Goal: Check status: Check status

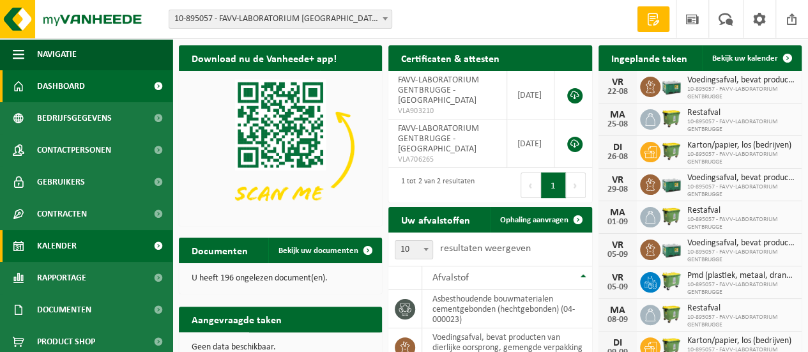
click at [66, 244] on span "Kalender" at bounding box center [57, 246] width 40 height 32
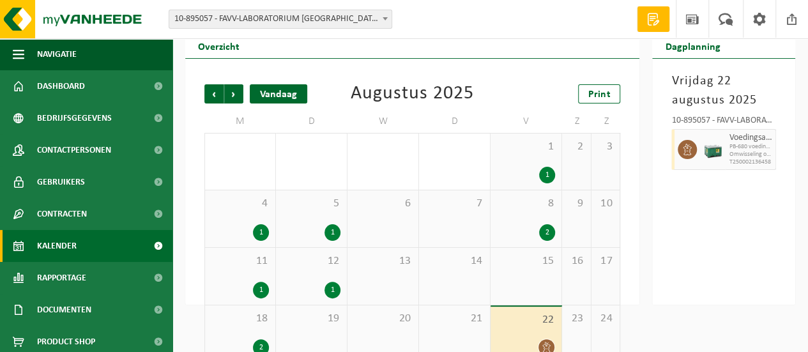
scroll to position [10, 0]
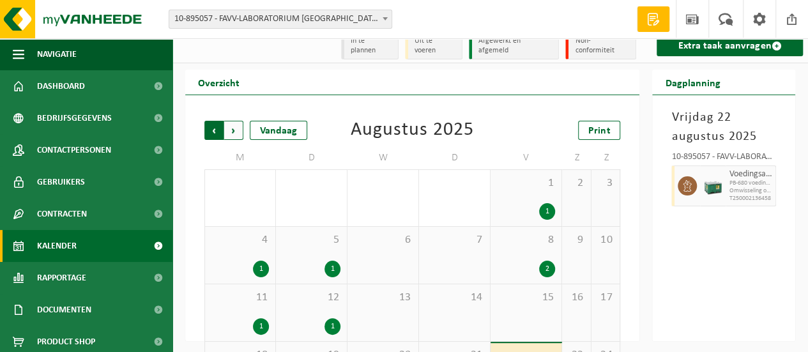
click at [235, 125] on span "Volgende" at bounding box center [233, 130] width 19 height 19
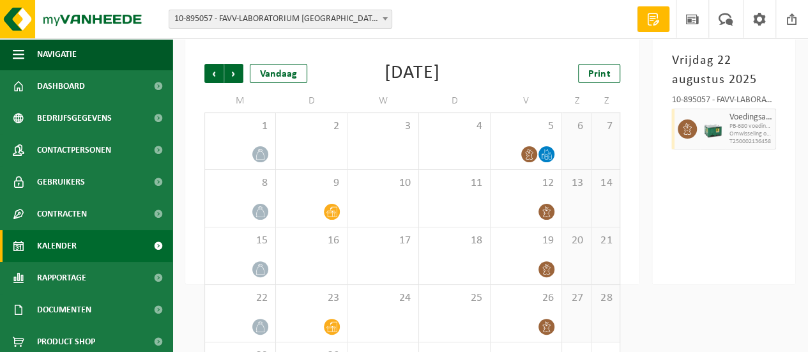
scroll to position [42, 0]
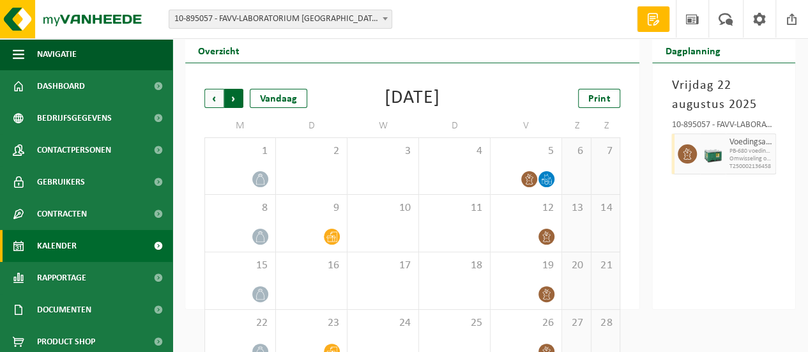
click at [212, 91] on span "Vorige" at bounding box center [213, 98] width 19 height 19
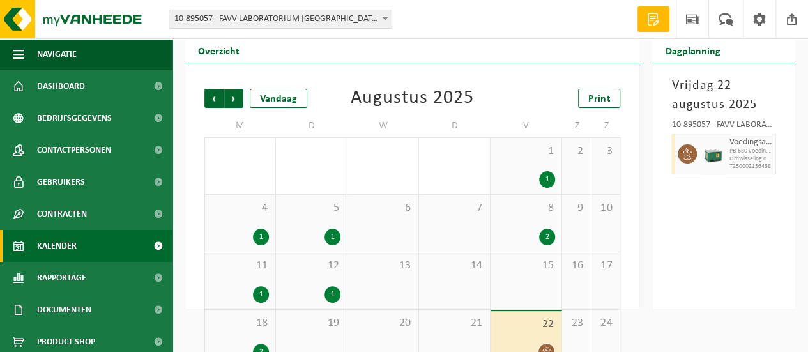
click at [547, 229] on div "2" at bounding box center [547, 237] width 16 height 17
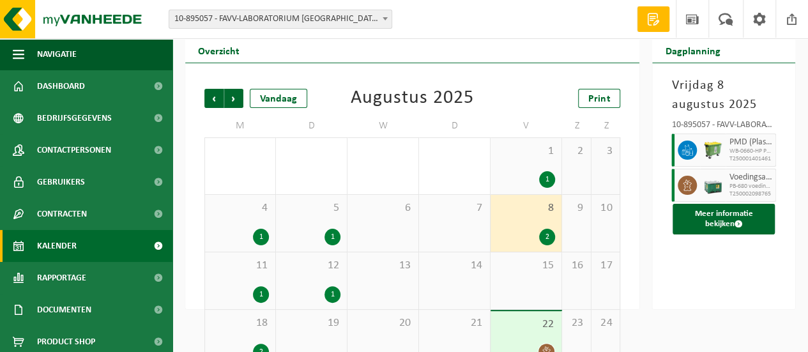
click at [547, 174] on div "1" at bounding box center [547, 179] width 16 height 17
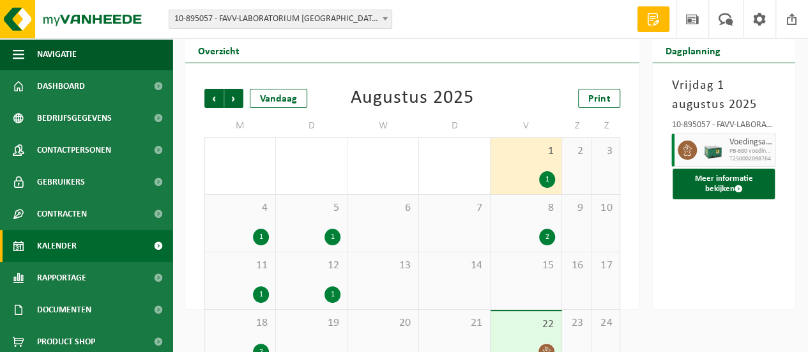
click at [254, 229] on div "1" at bounding box center [239, 237] width 57 height 17
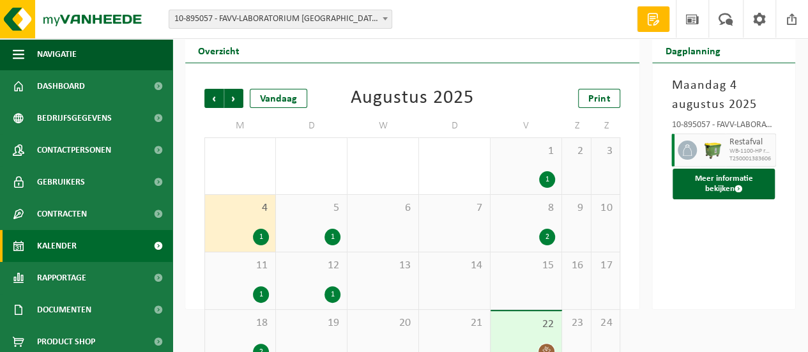
click at [329, 229] on div "1" at bounding box center [332, 237] width 16 height 17
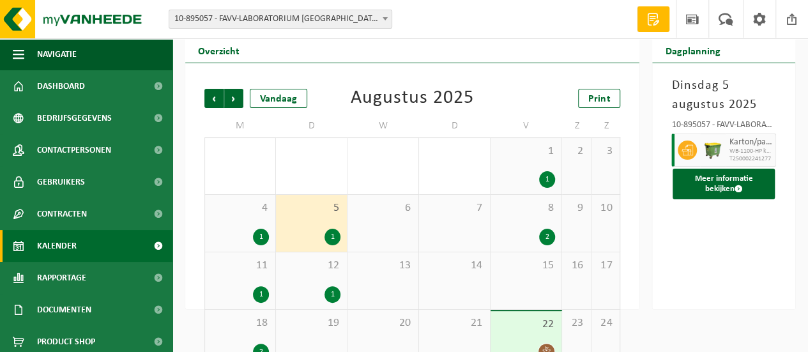
click at [259, 294] on div "1" at bounding box center [261, 294] width 16 height 17
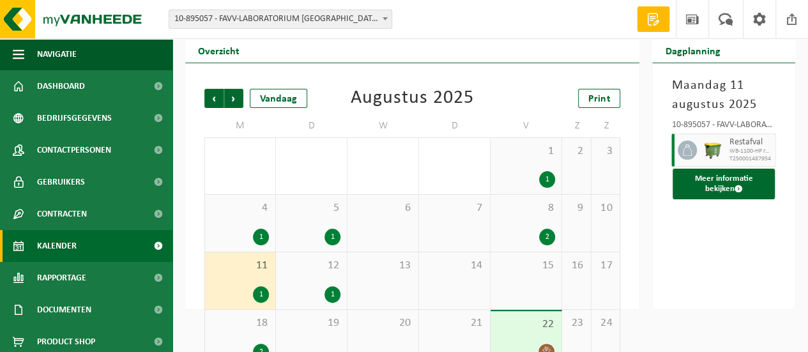
click at [331, 286] on div "1" at bounding box center [332, 294] width 16 height 17
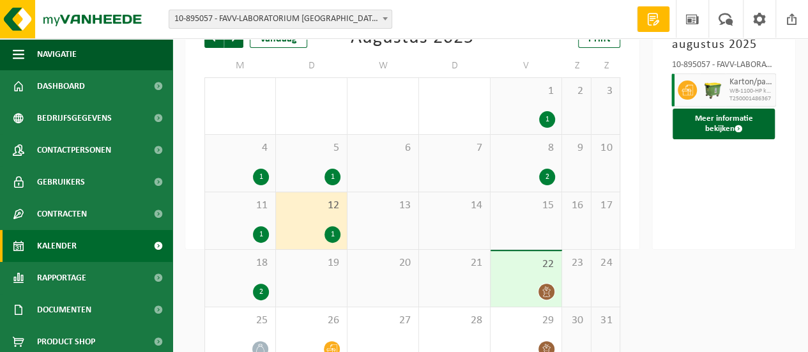
scroll to position [121, 0]
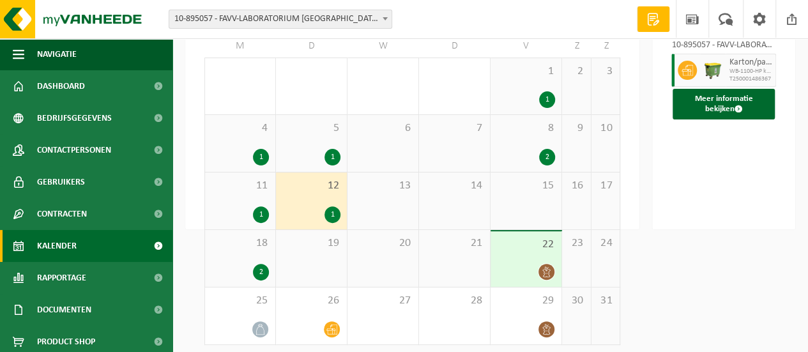
click at [257, 269] on div "2" at bounding box center [261, 272] width 16 height 17
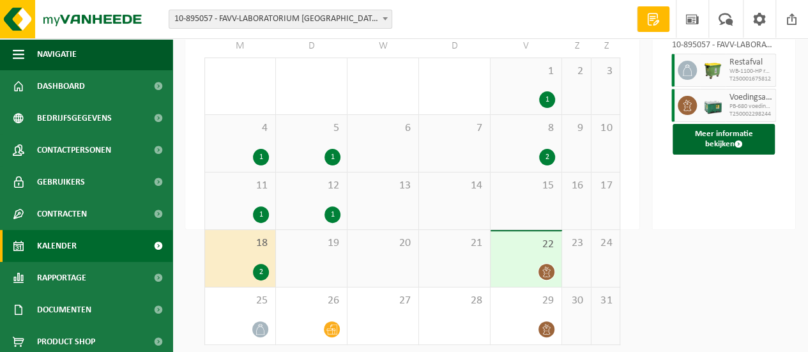
click at [543, 267] on icon at bounding box center [546, 271] width 11 height 11
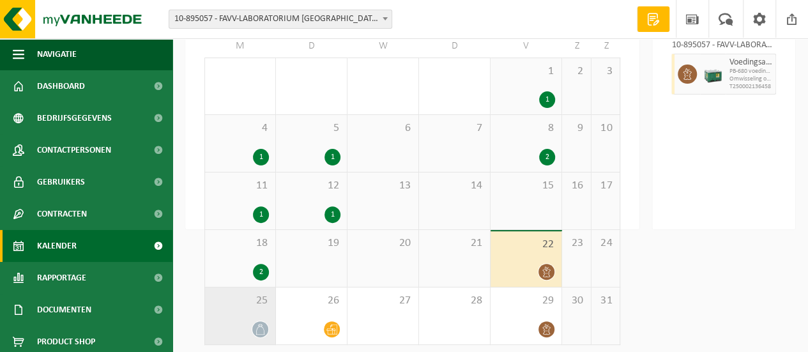
click at [264, 321] on span at bounding box center [260, 329] width 16 height 16
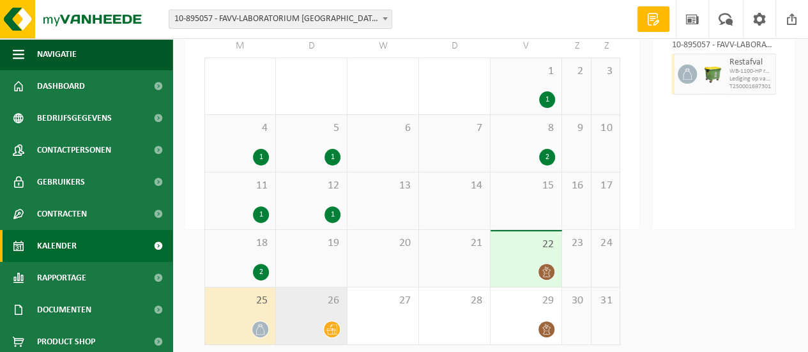
click at [330, 324] on icon at bounding box center [331, 329] width 11 height 11
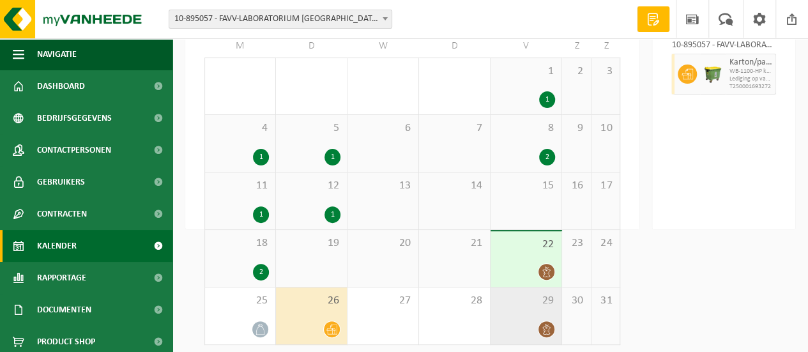
click at [543, 324] on icon at bounding box center [546, 329] width 11 height 11
